Goal: Information Seeking & Learning: Learn about a topic

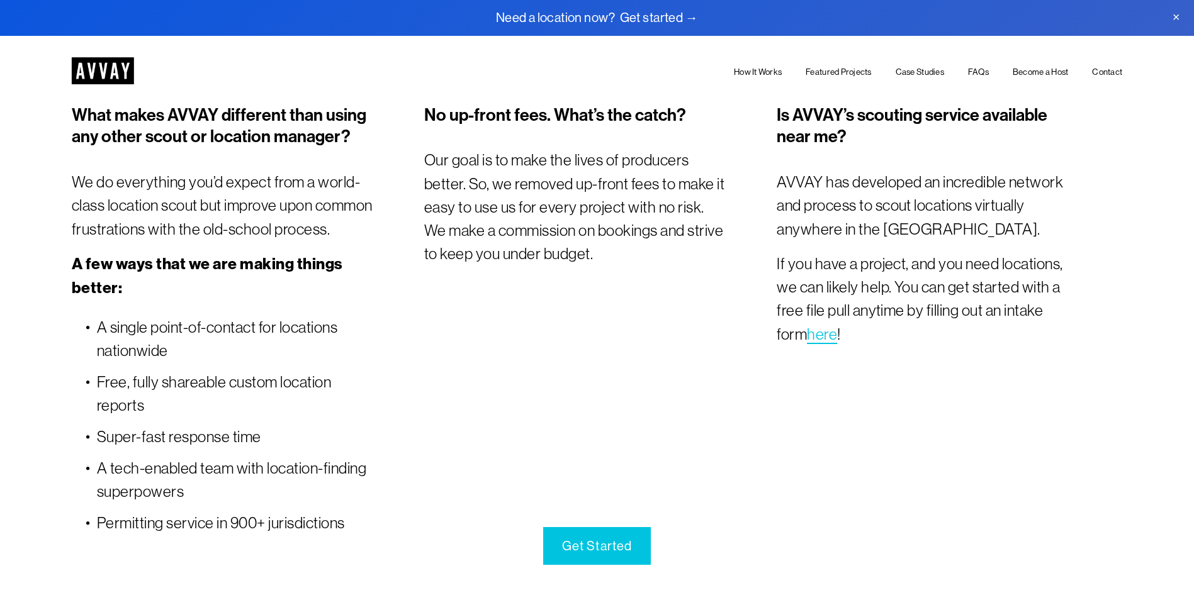
scroll to position [4616, 0]
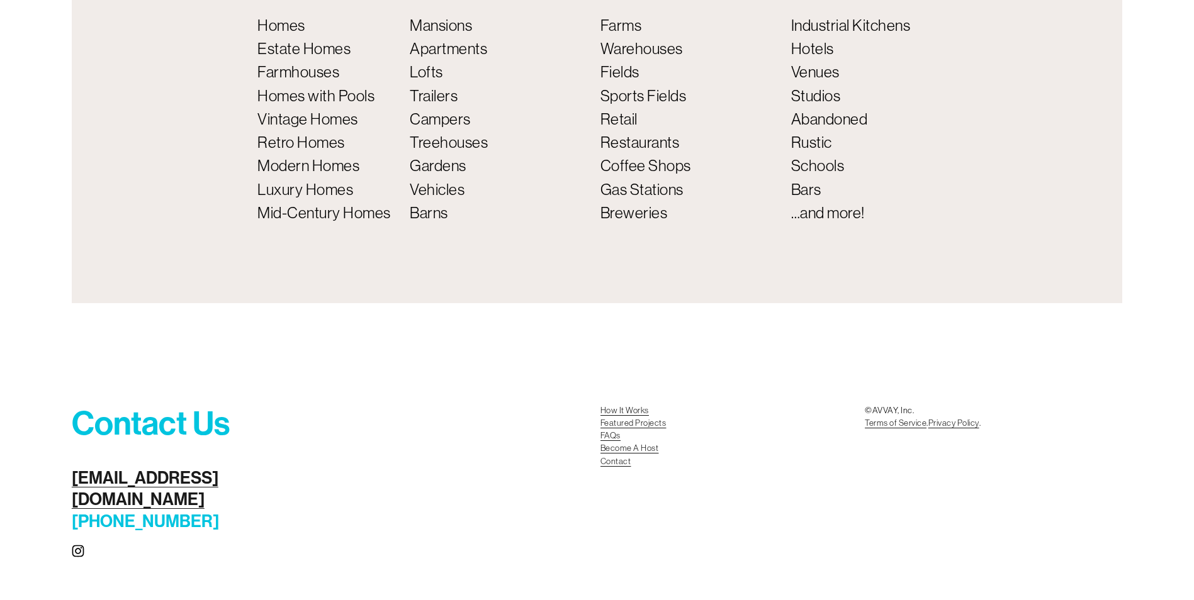
scroll to position [5585, 0]
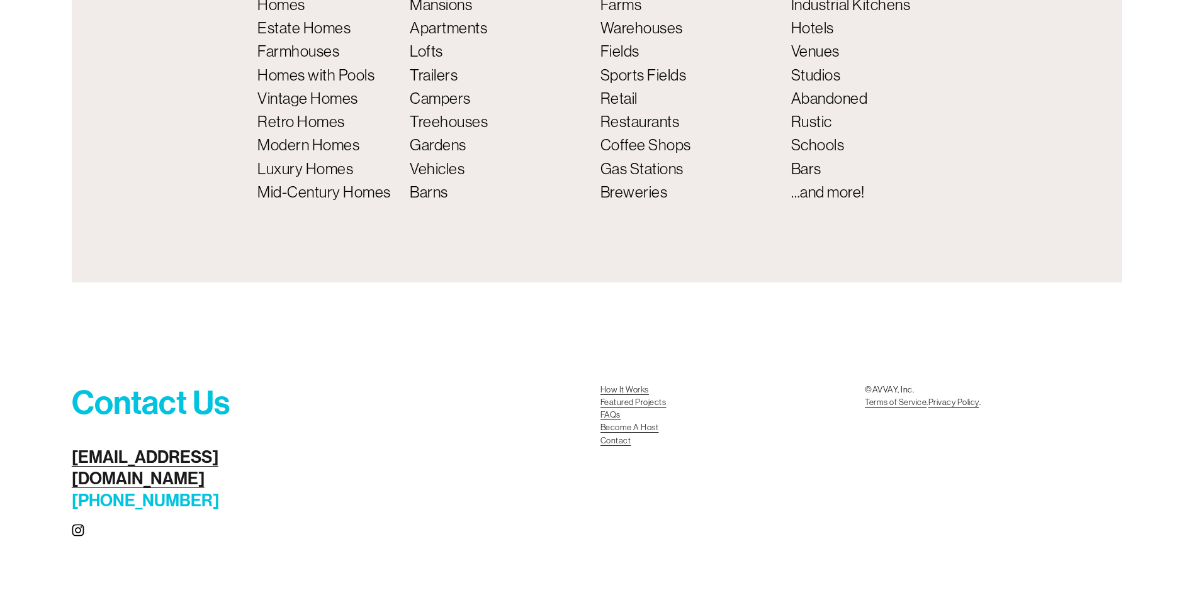
click at [606, 422] on link "FAQs" at bounding box center [610, 415] width 20 height 13
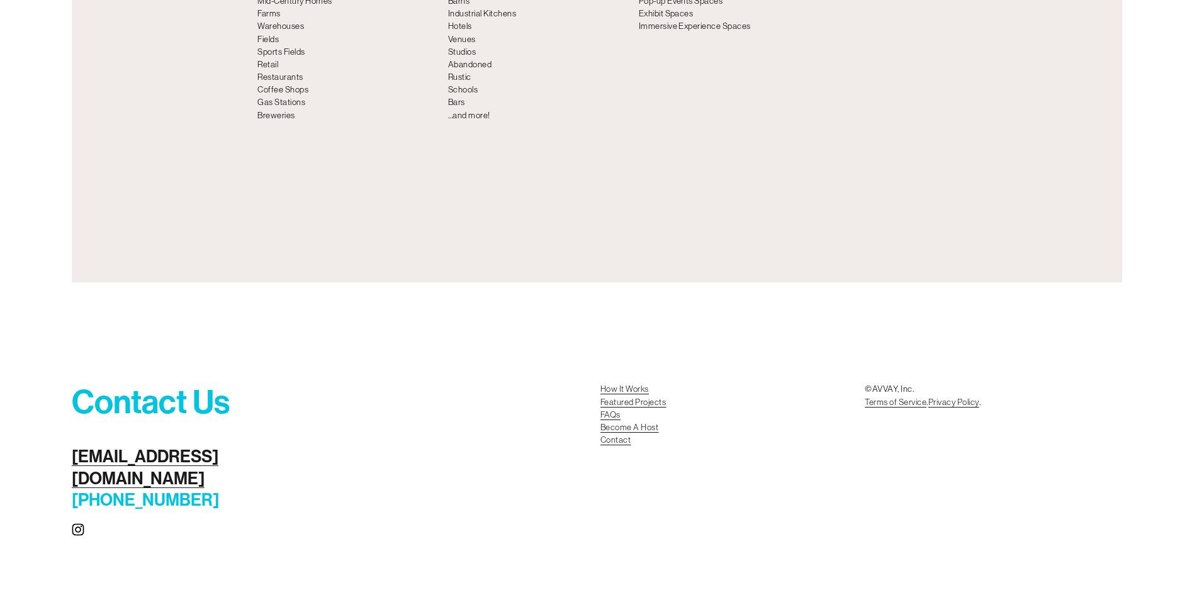
scroll to position [5562, 0]
click at [609, 422] on link "FAQs" at bounding box center [610, 415] width 20 height 13
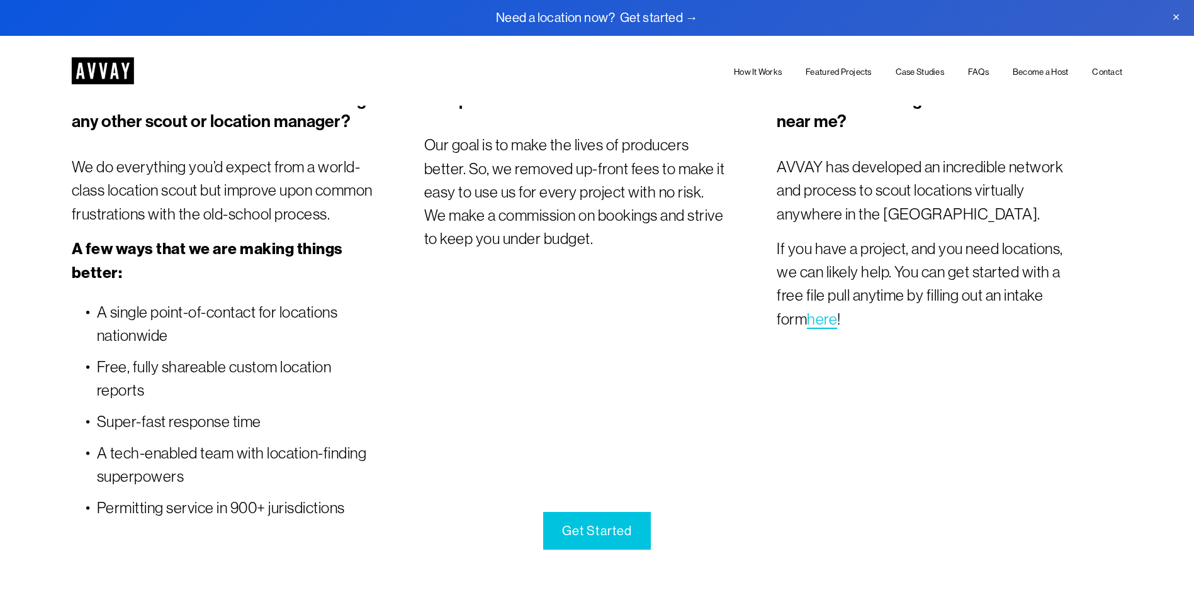
scroll to position [4623, 0]
